Goal: Check status: Check status

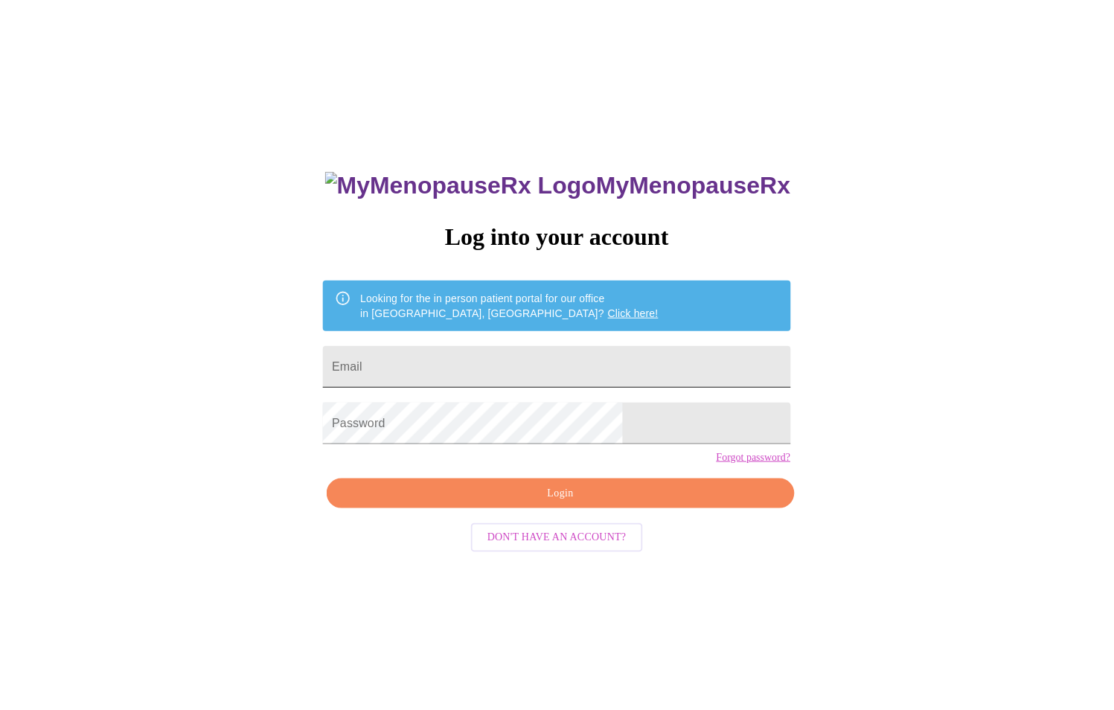
click at [497, 365] on input "Email" at bounding box center [556, 367] width 467 height 42
type input "baker@bcm.edu"
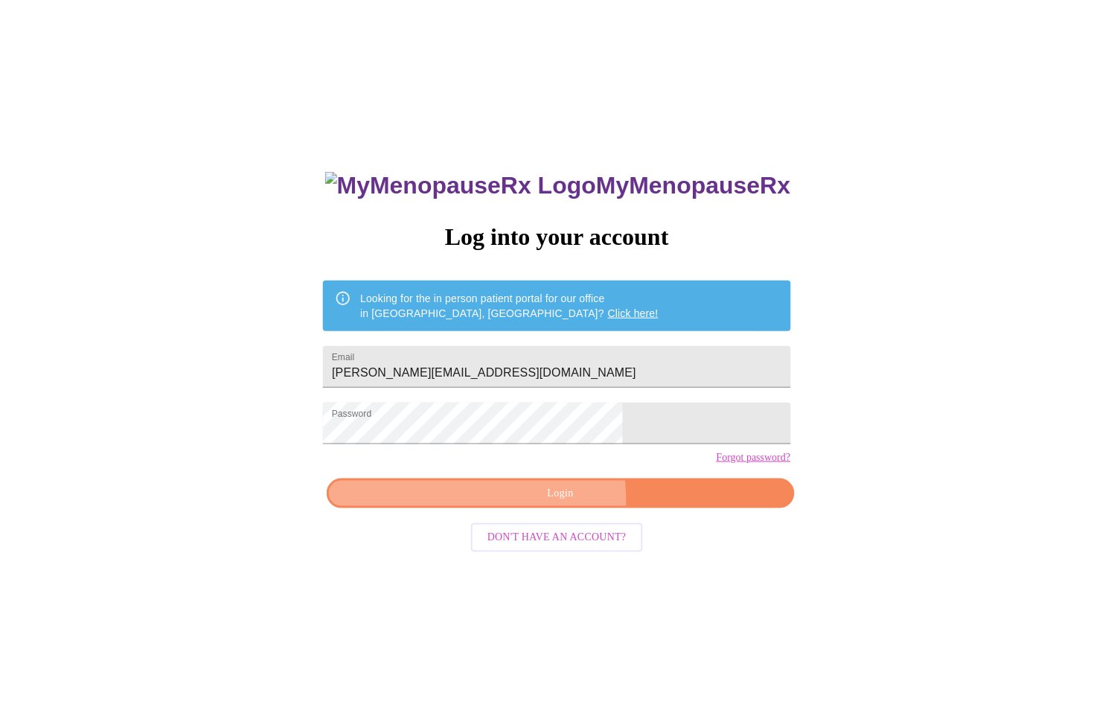
click at [490, 509] on button "Login" at bounding box center [560, 494] width 467 height 31
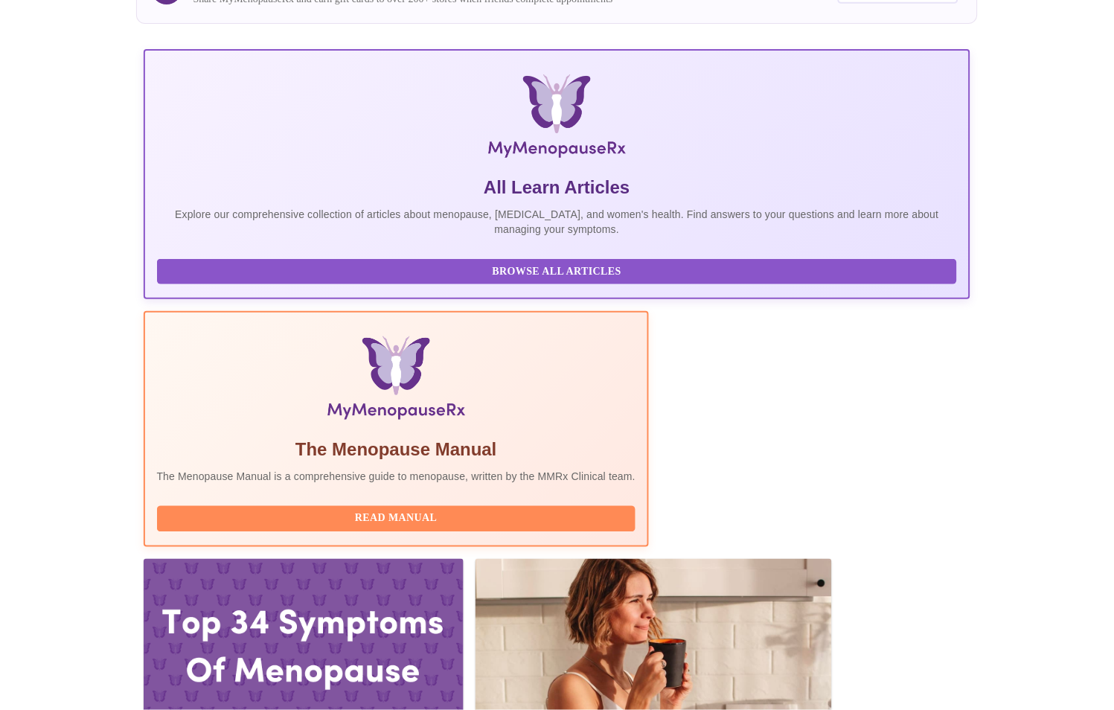
scroll to position [248, 0]
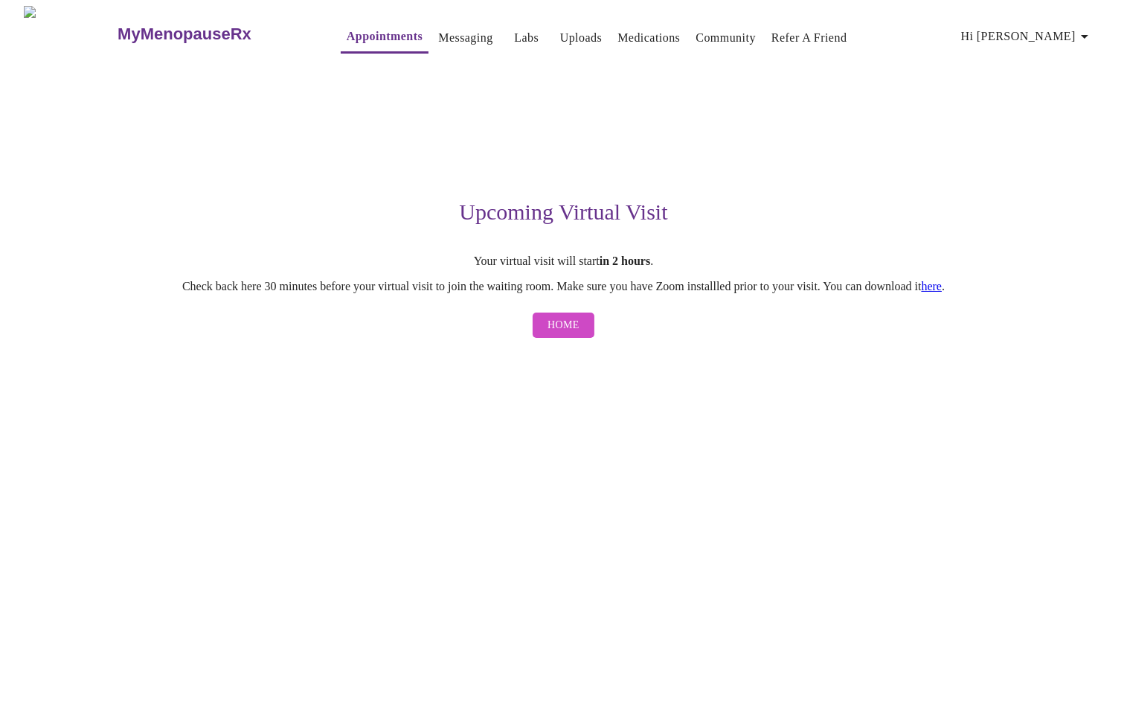
click at [549, 328] on span "Home" at bounding box center [564, 325] width 32 height 19
